Goal: Transaction & Acquisition: Purchase product/service

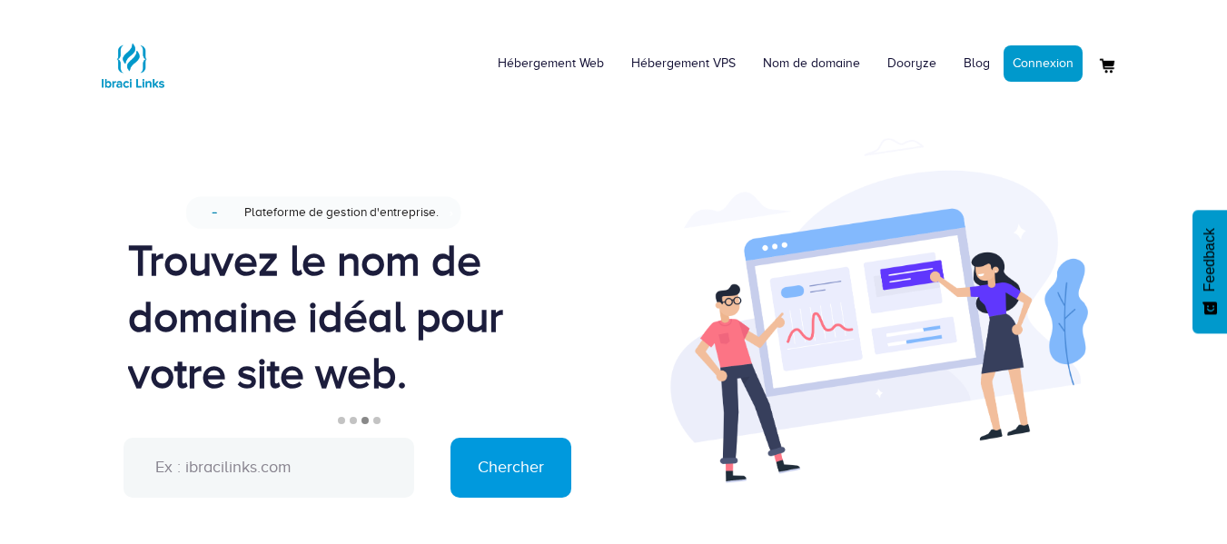
click at [302, 464] on input "text" at bounding box center [268, 468] width 291 height 60
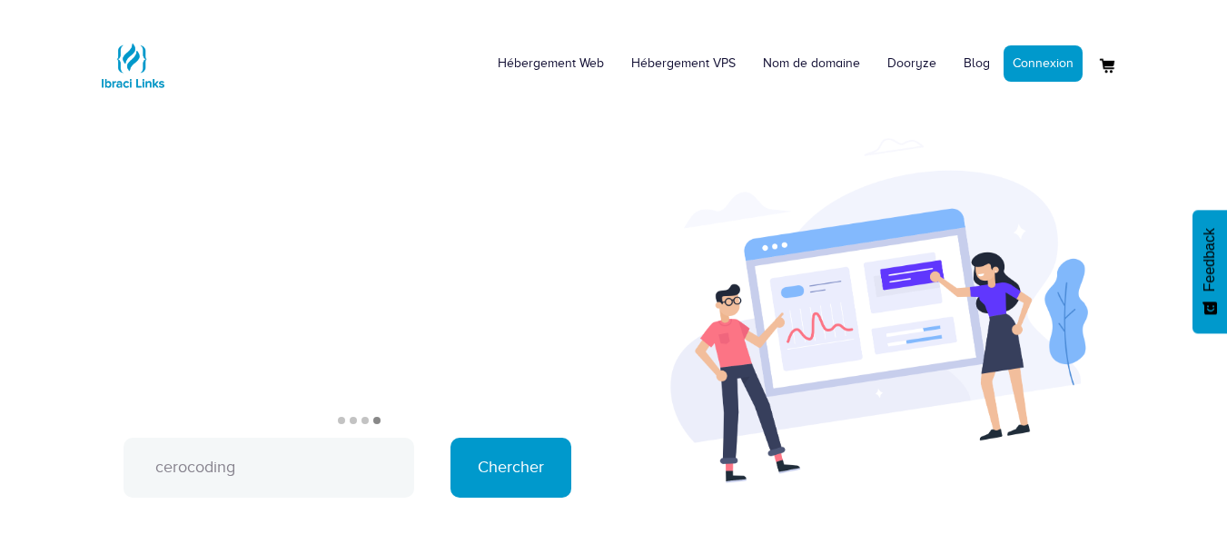
type input "cerocoding"
click at [523, 453] on input "Chercher" at bounding box center [510, 468] width 121 height 60
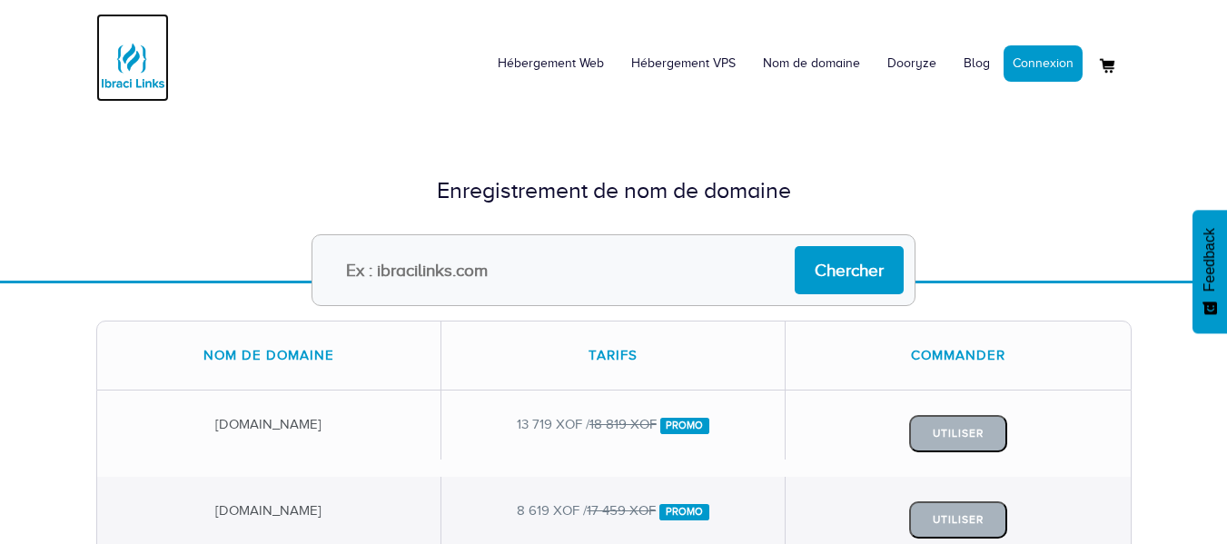
click at [135, 64] on img at bounding box center [132, 65] width 73 height 73
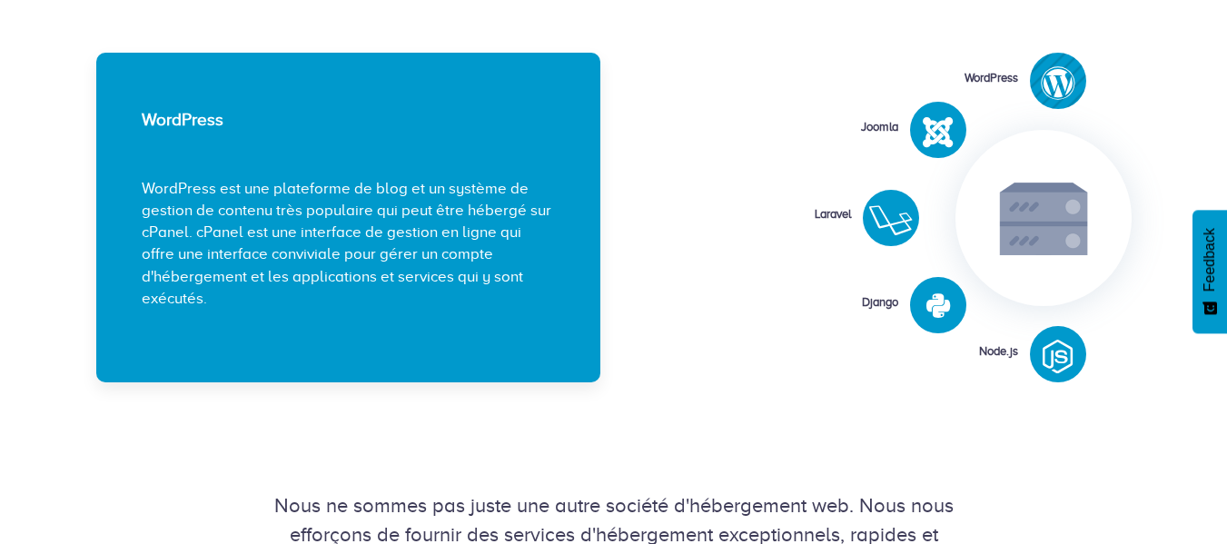
scroll to position [2237, 0]
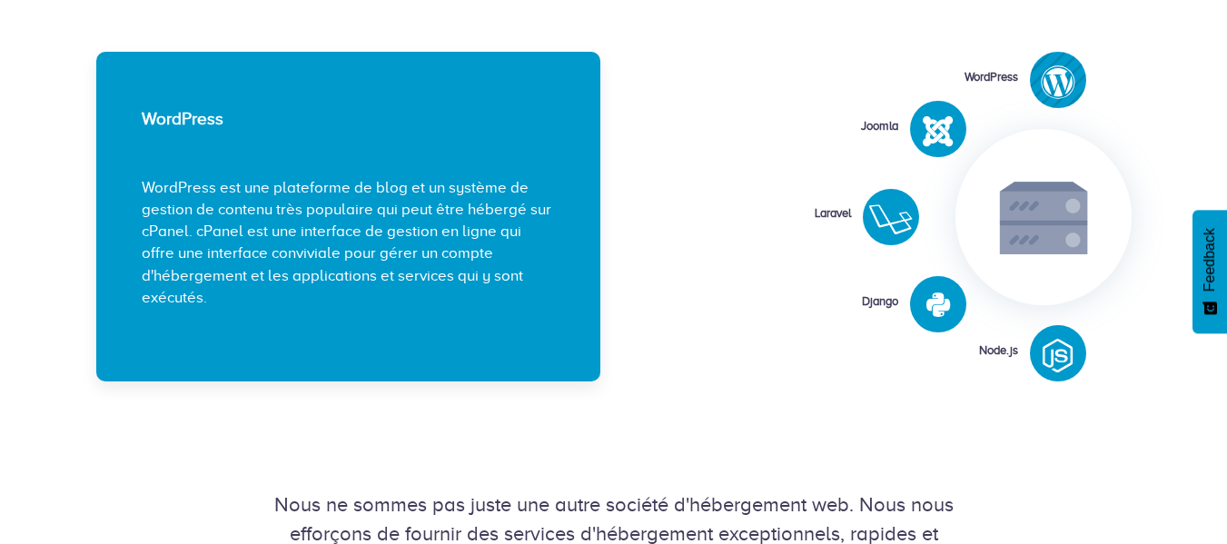
click at [861, 205] on div "WordPress Joomla Laravel Django" at bounding box center [879, 217] width 504 height 330
click at [866, 209] on div at bounding box center [891, 220] width 56 height 49
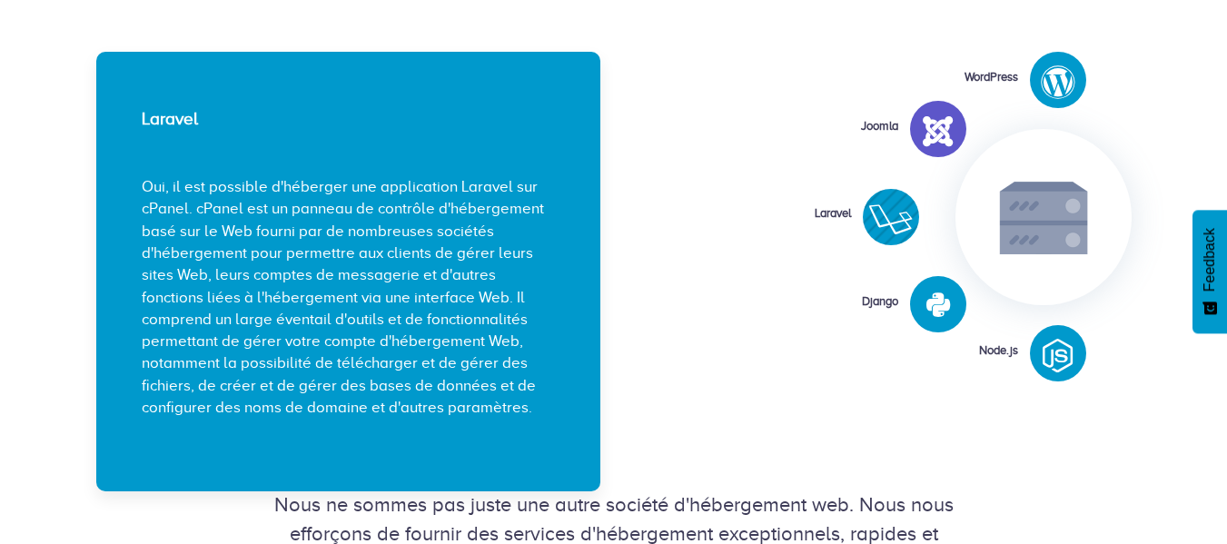
click at [943, 136] on icon at bounding box center [937, 131] width 30 height 35
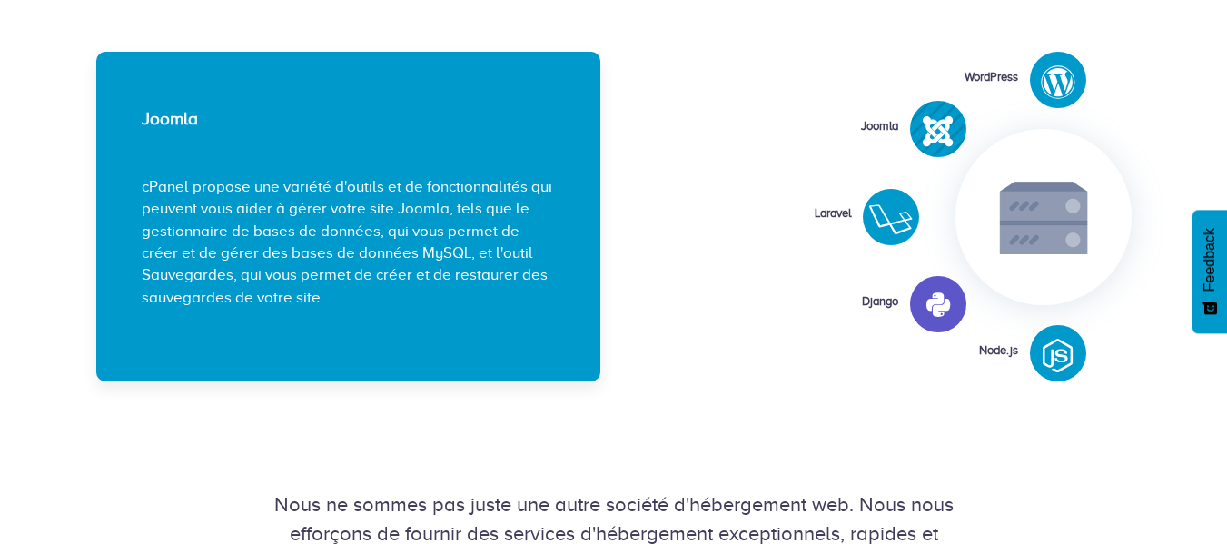
click at [951, 306] on div at bounding box center [938, 306] width 56 height 39
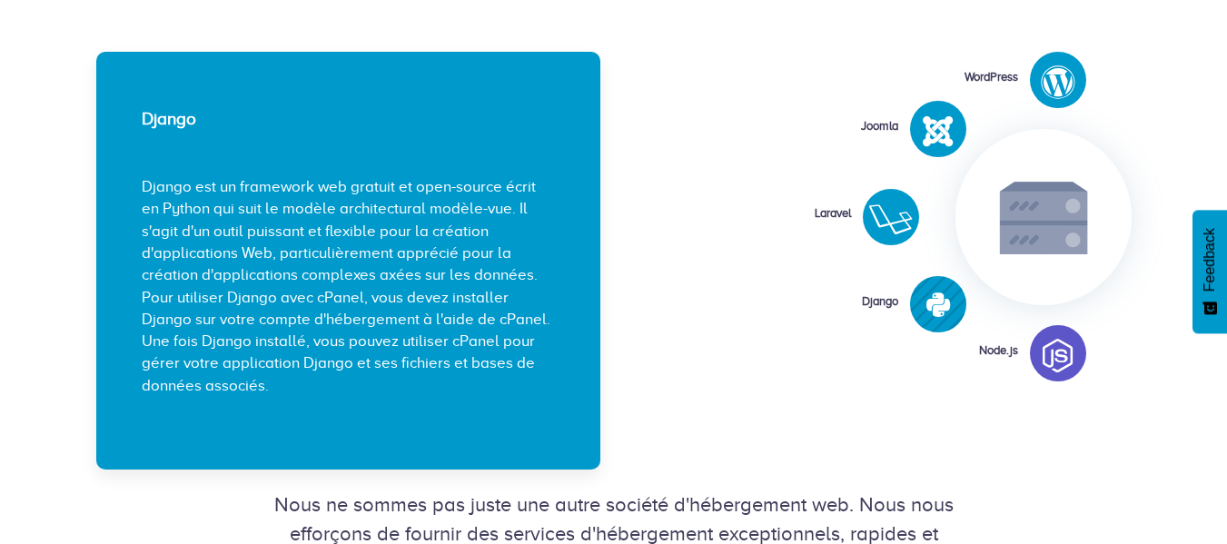
click at [1043, 355] on icon at bounding box center [1057, 356] width 30 height 35
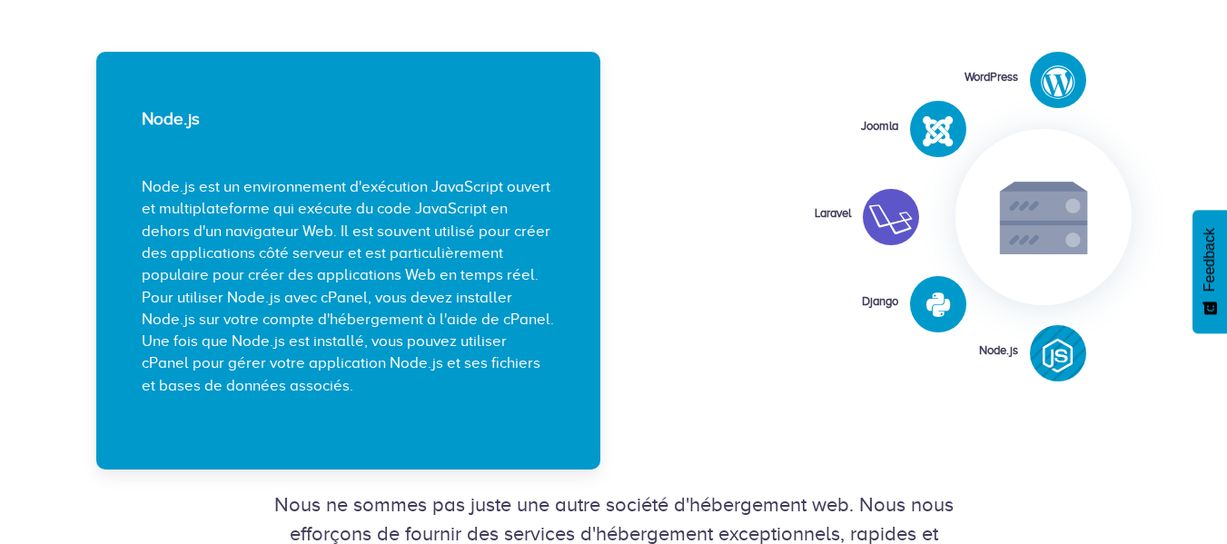
click at [881, 220] on icon at bounding box center [891, 219] width 44 height 35
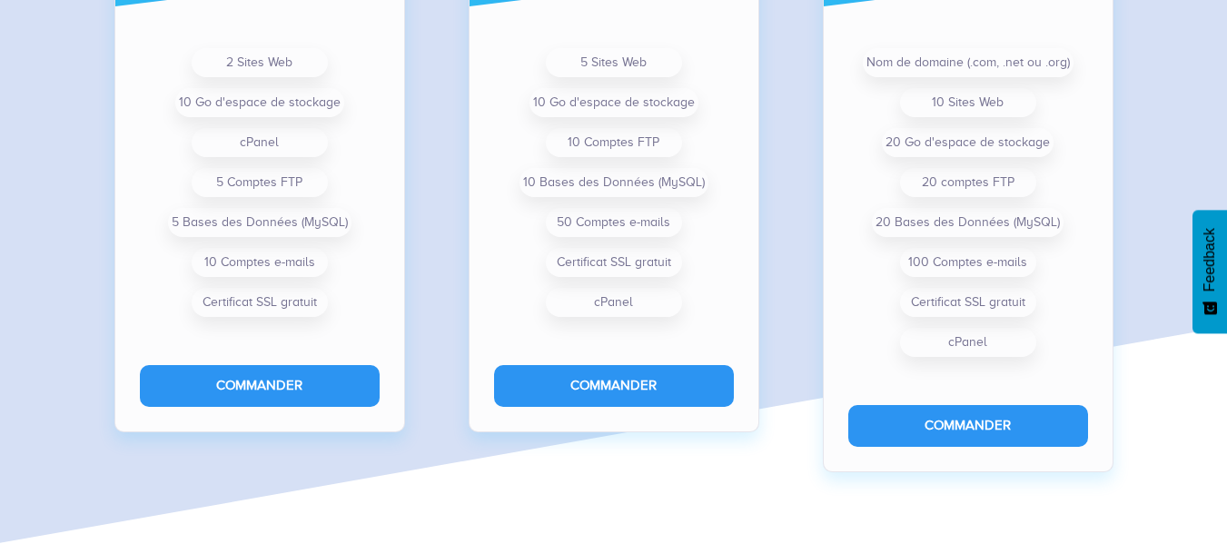
scroll to position [1603, 0]
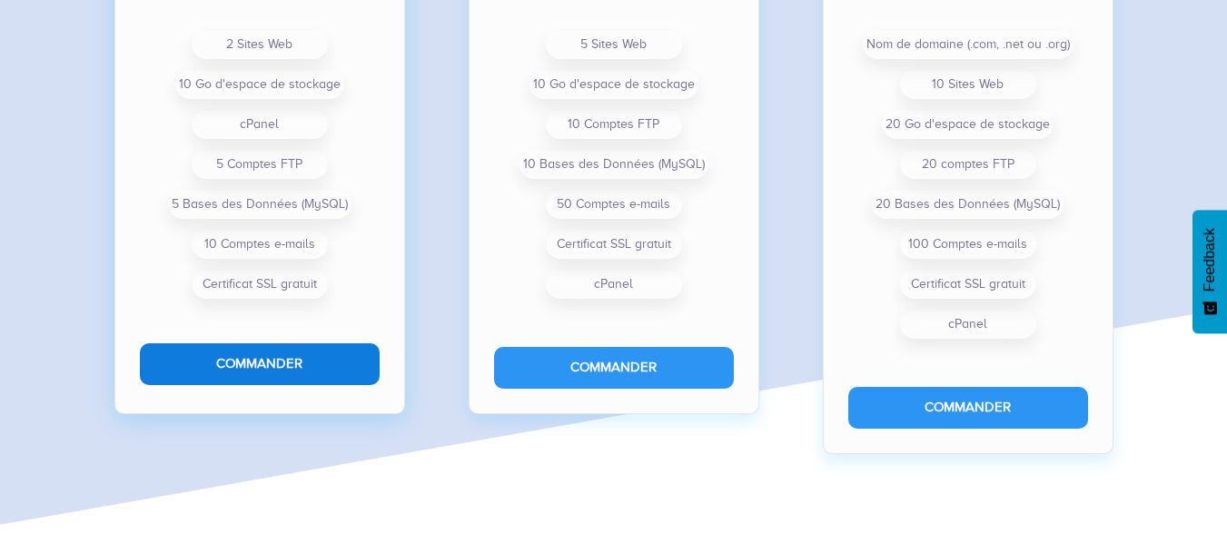
click at [366, 370] on button "Commander" at bounding box center [260, 363] width 240 height 41
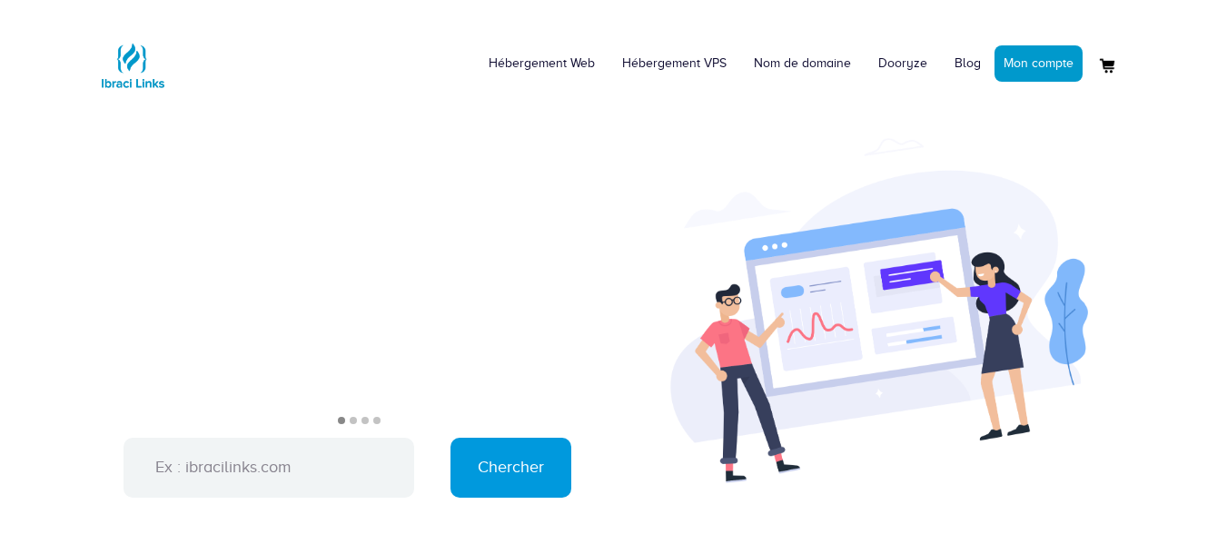
scroll to position [963, 0]
